Goal: Transaction & Acquisition: Subscribe to service/newsletter

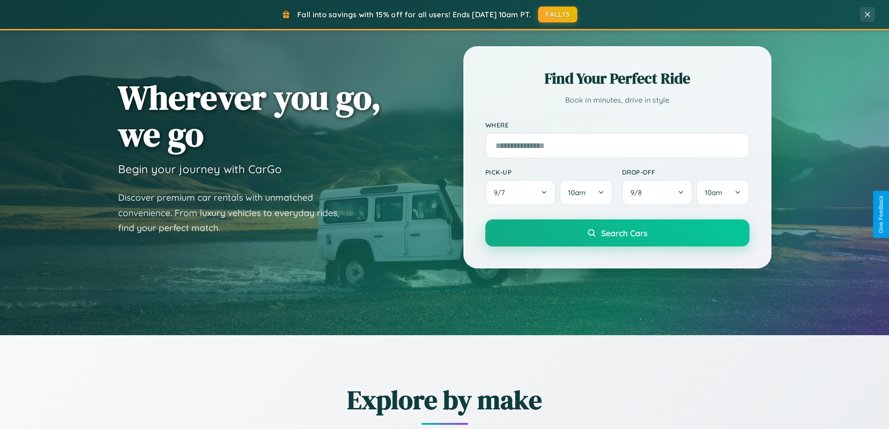
scroll to position [642, 0]
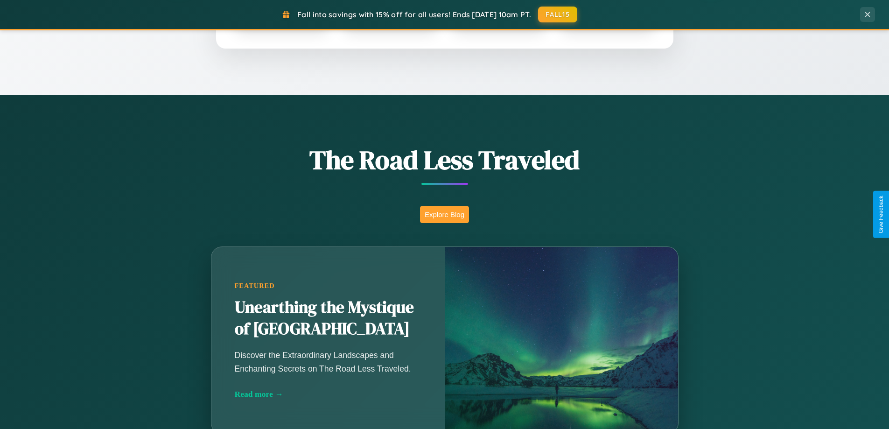
click at [444, 214] on button "Explore Blog" at bounding box center [444, 214] width 49 height 17
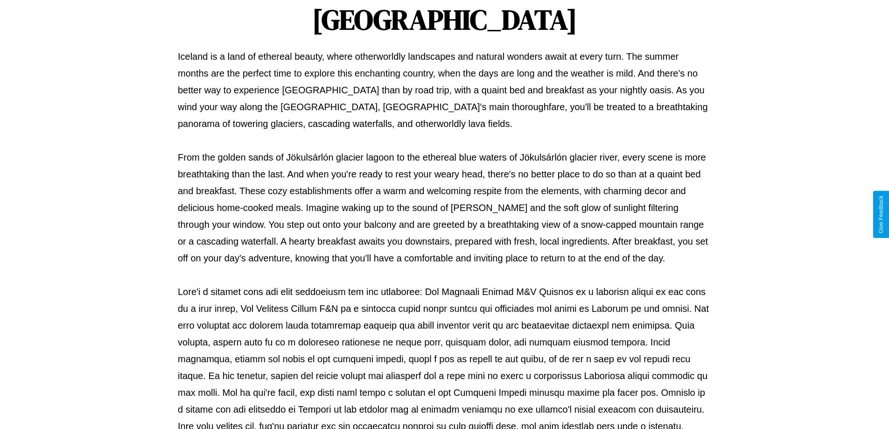
scroll to position [302, 0]
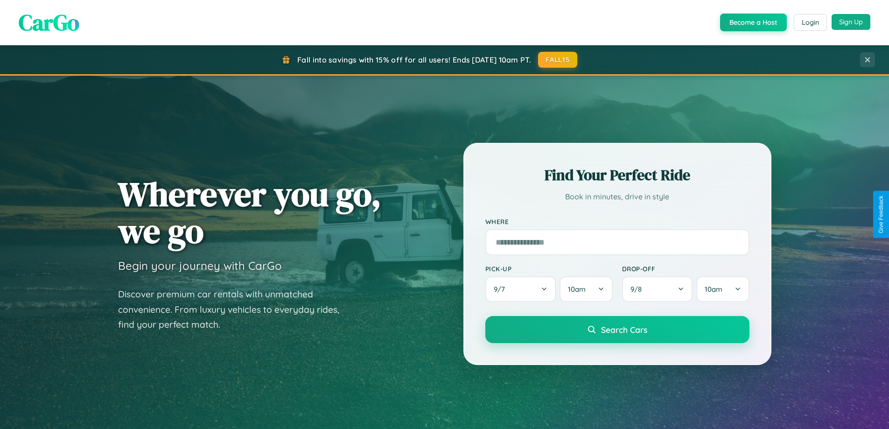
click at [850, 22] on button "Sign Up" at bounding box center [850, 22] width 39 height 16
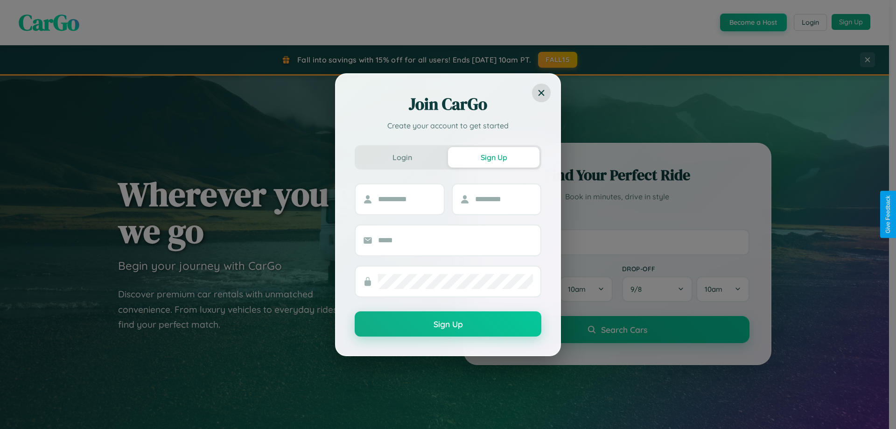
scroll to position [1499, 0]
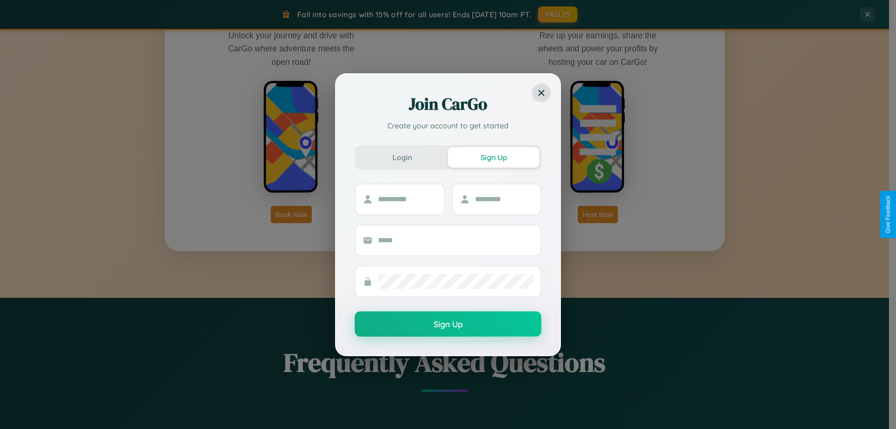
click at [291, 214] on div "Join CarGo Create your account to get started Login Sign Up Sign Up" at bounding box center [448, 214] width 896 height 429
